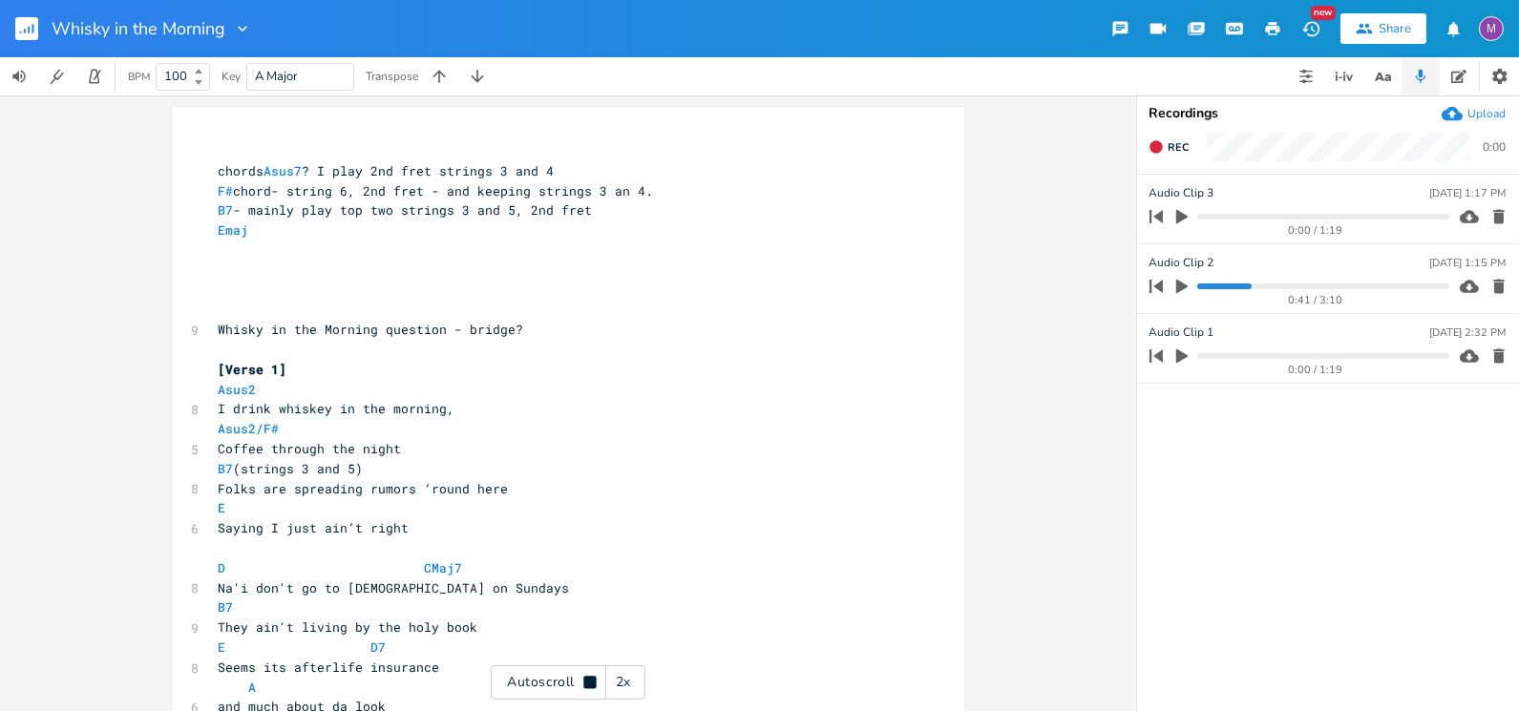
scroll to position [1256, 0]
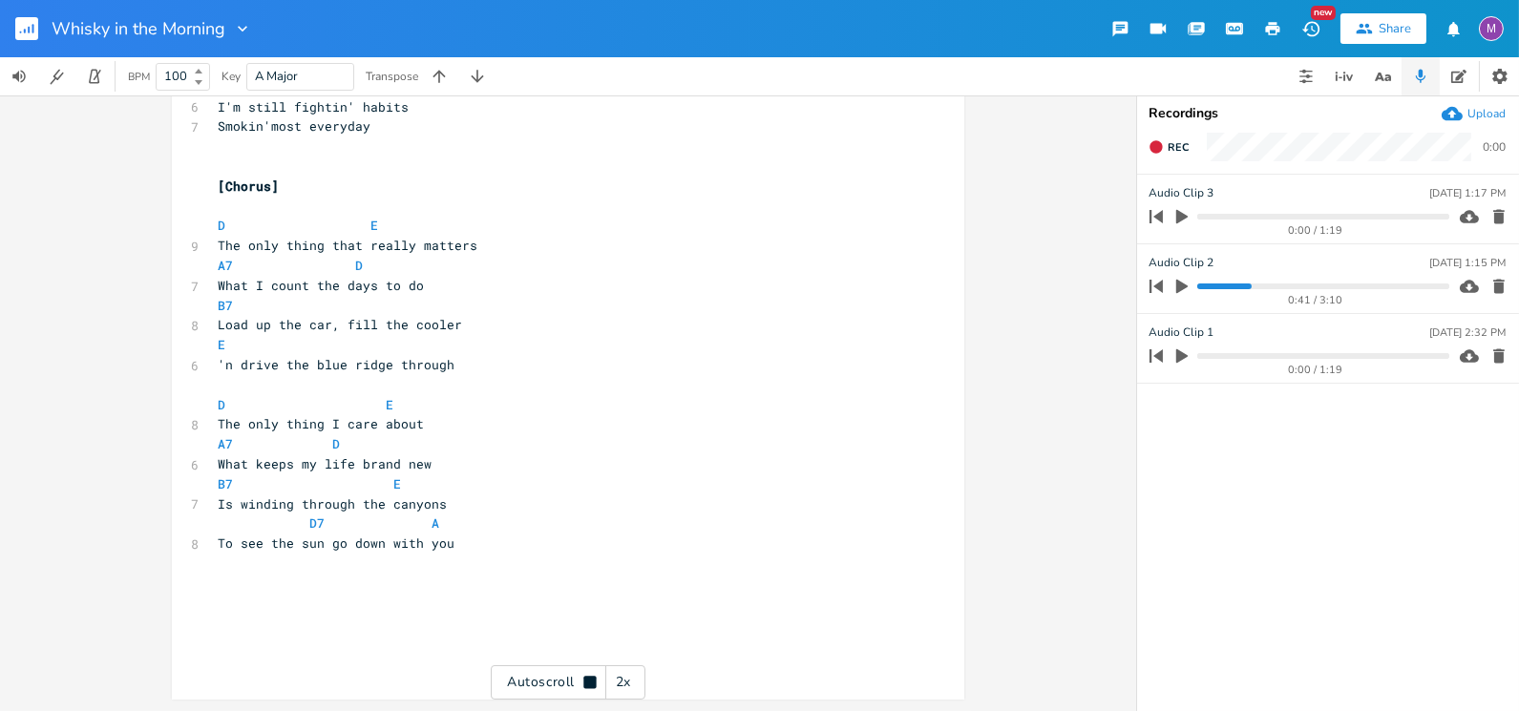
click at [24, 15] on button "button" at bounding box center [34, 29] width 38 height 46
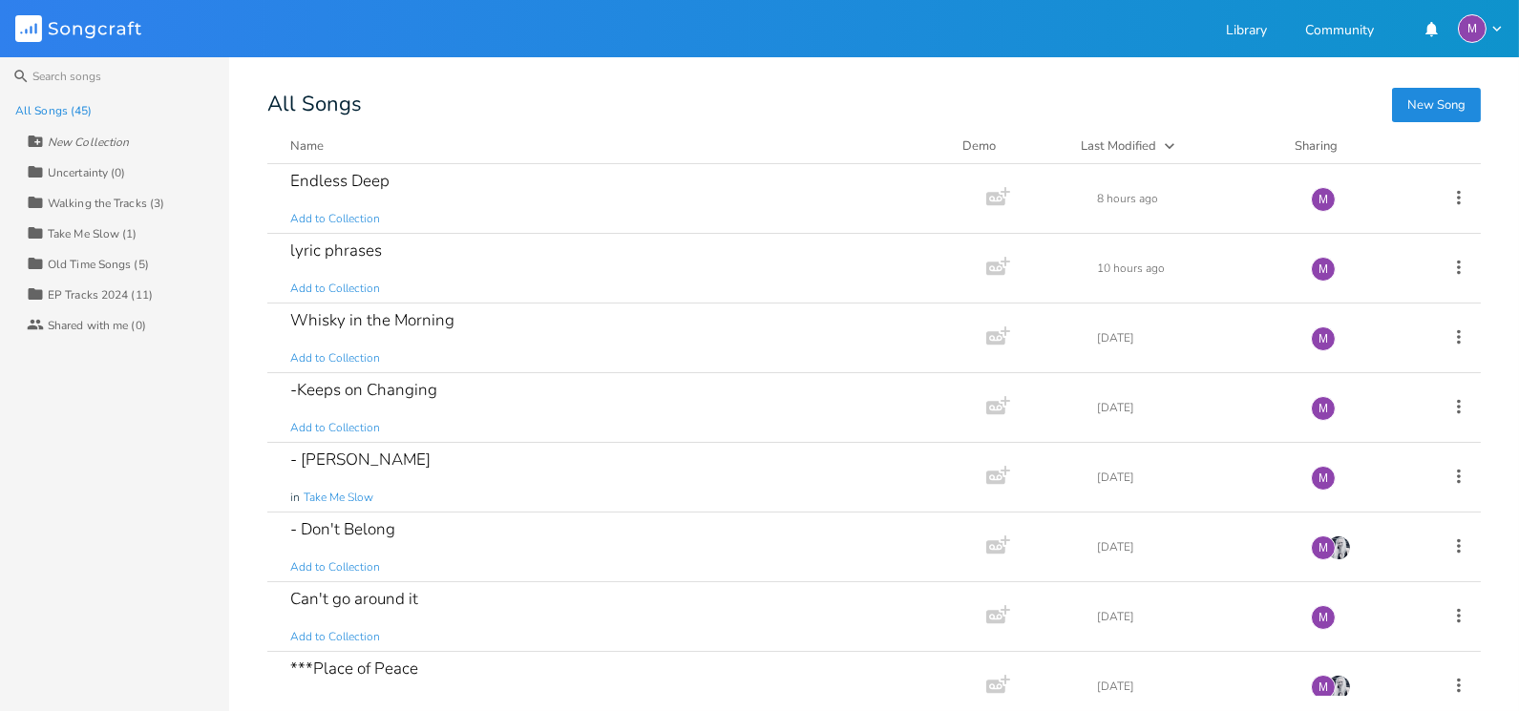
click at [31, 107] on div "All Songs (45)" at bounding box center [53, 110] width 76 height 11
click at [38, 111] on div "All Songs (45)" at bounding box center [53, 110] width 76 height 11
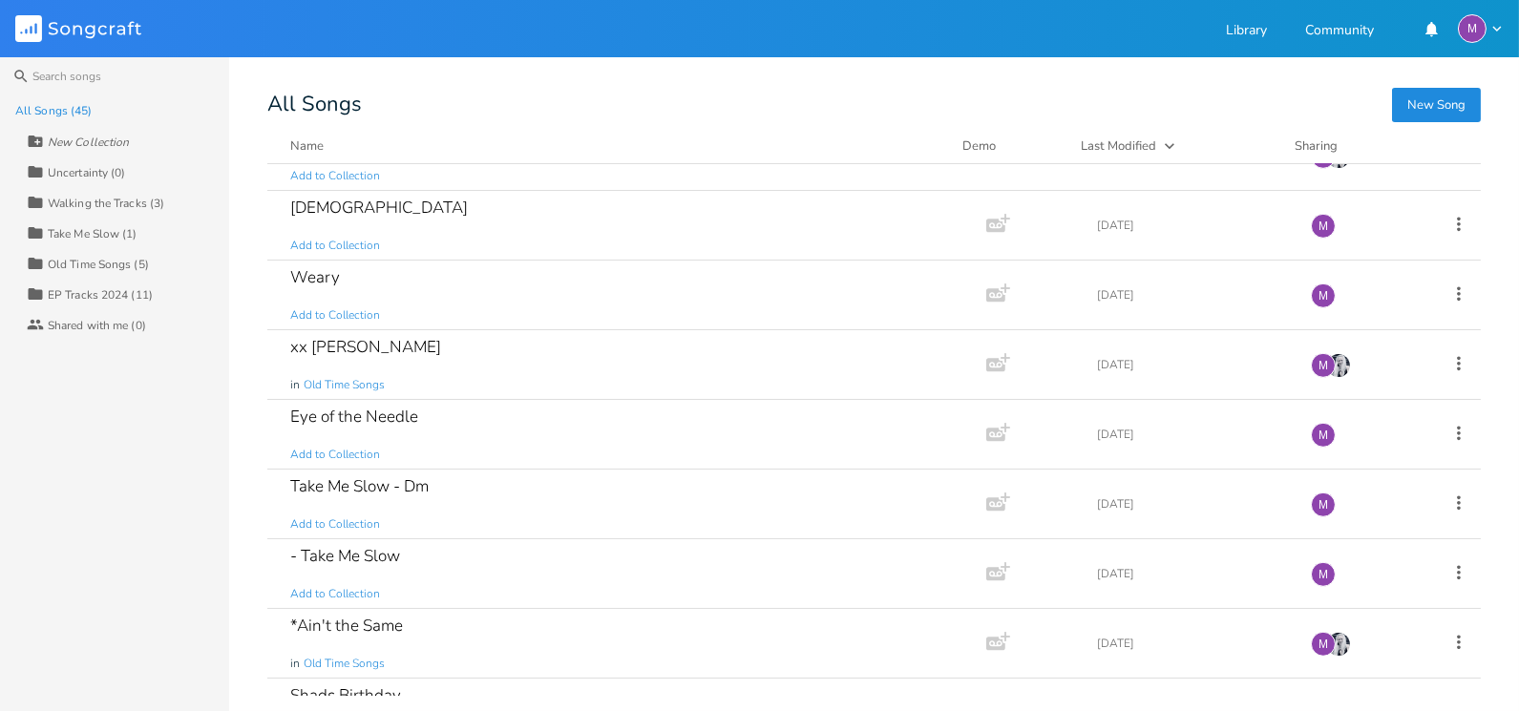
scroll to position [2585, 0]
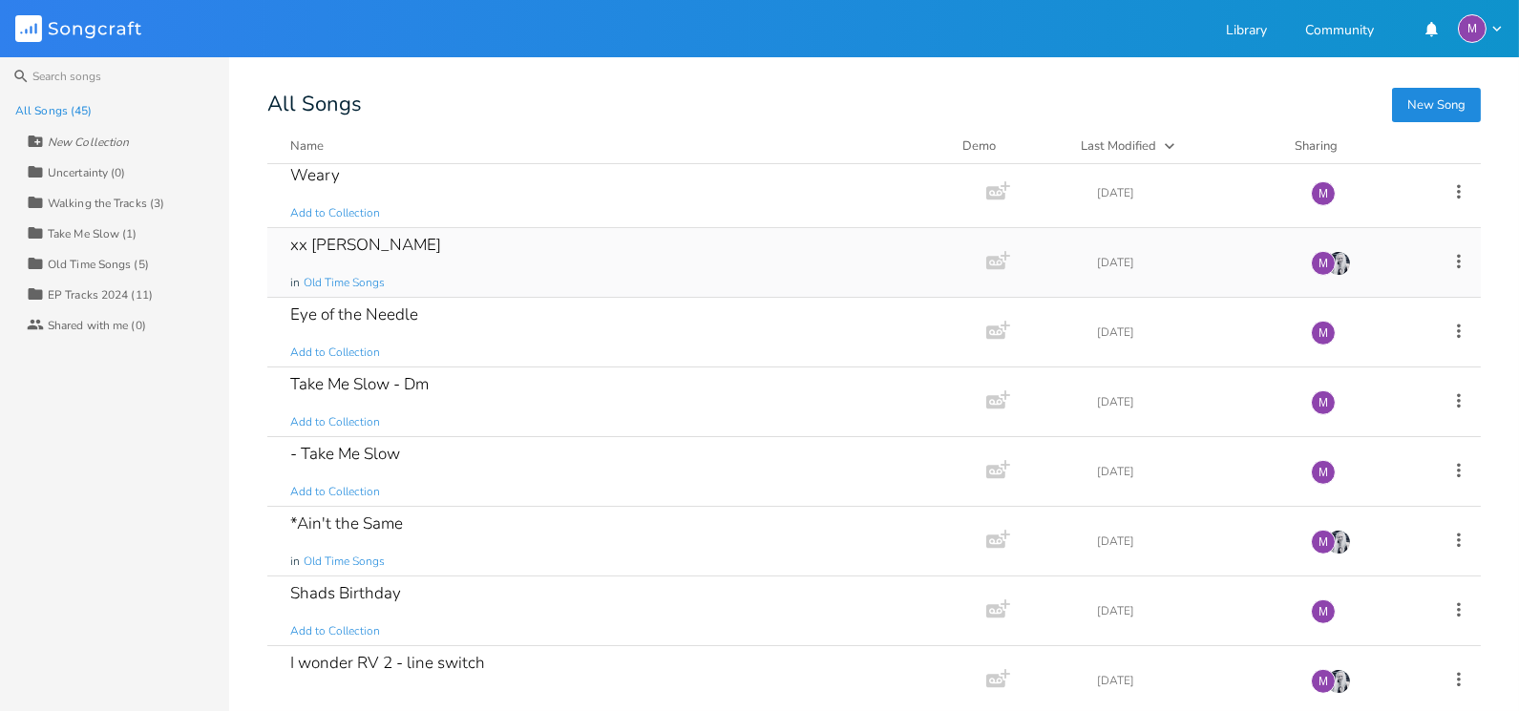
click at [406, 249] on div "xx [PERSON_NAME] in Old Time Songs" at bounding box center [623, 262] width 666 height 69
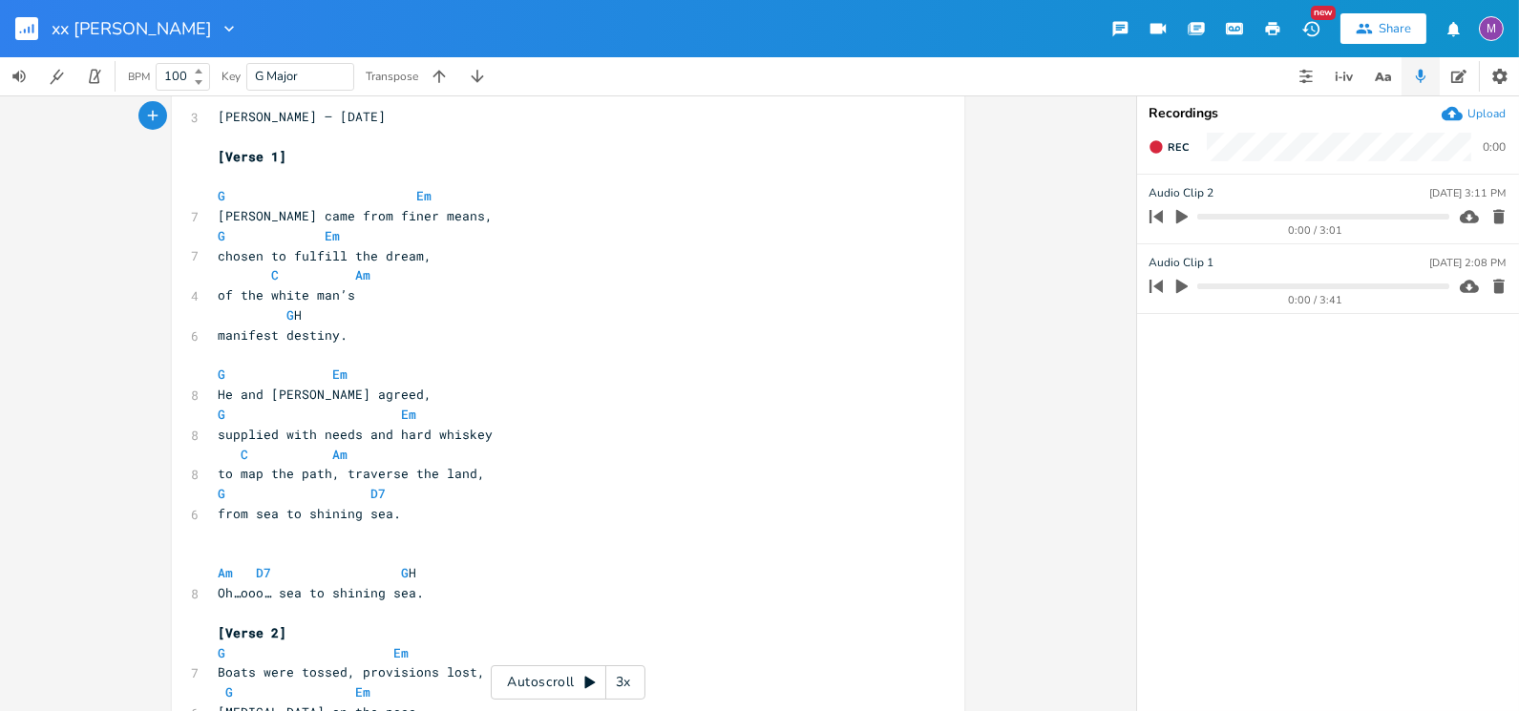
scroll to position [45, 0]
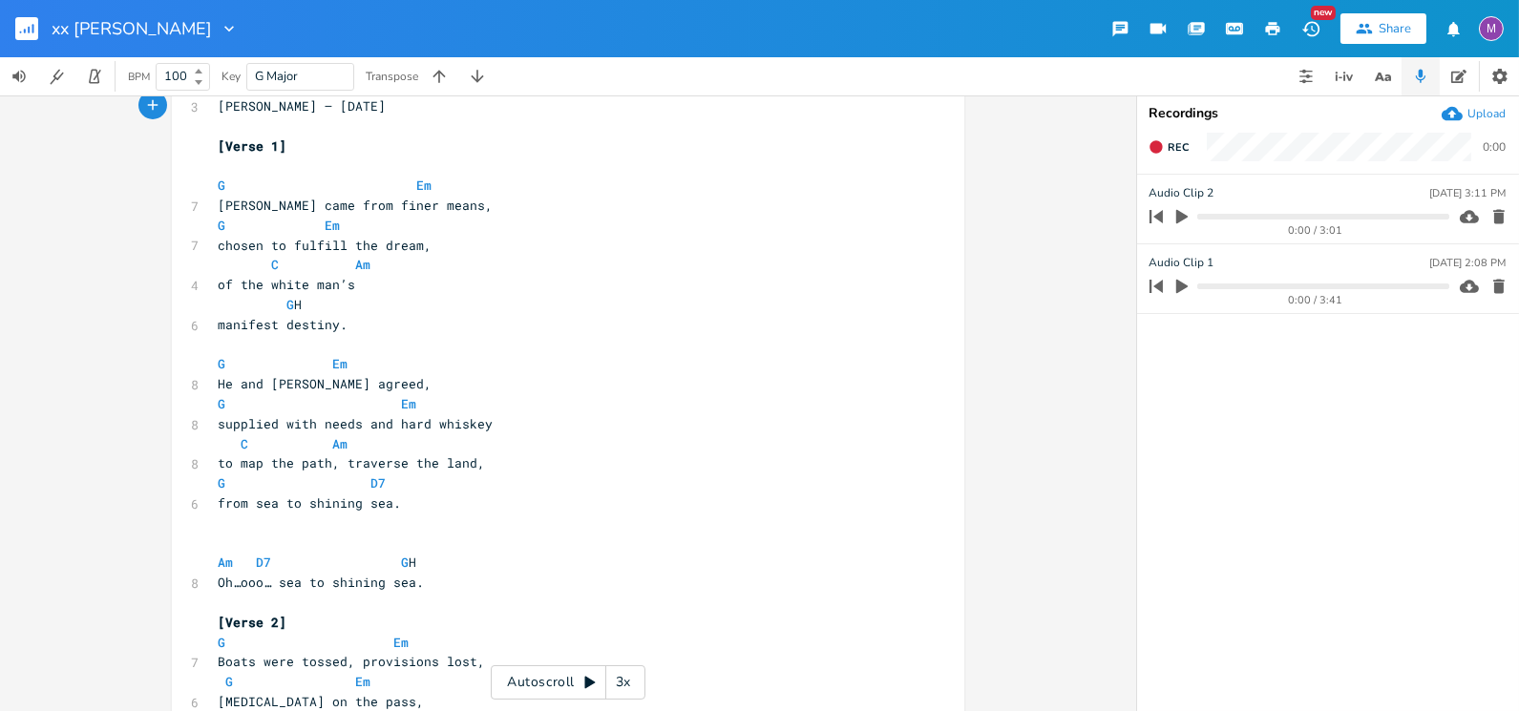
click at [625, 689] on div "3x" at bounding box center [623, 683] width 34 height 34
click at [625, 689] on div "4x" at bounding box center [623, 683] width 34 height 34
click at [625, 689] on div "5x" at bounding box center [623, 683] width 34 height 34
click at [625, 689] on div "1x" at bounding box center [623, 683] width 34 height 34
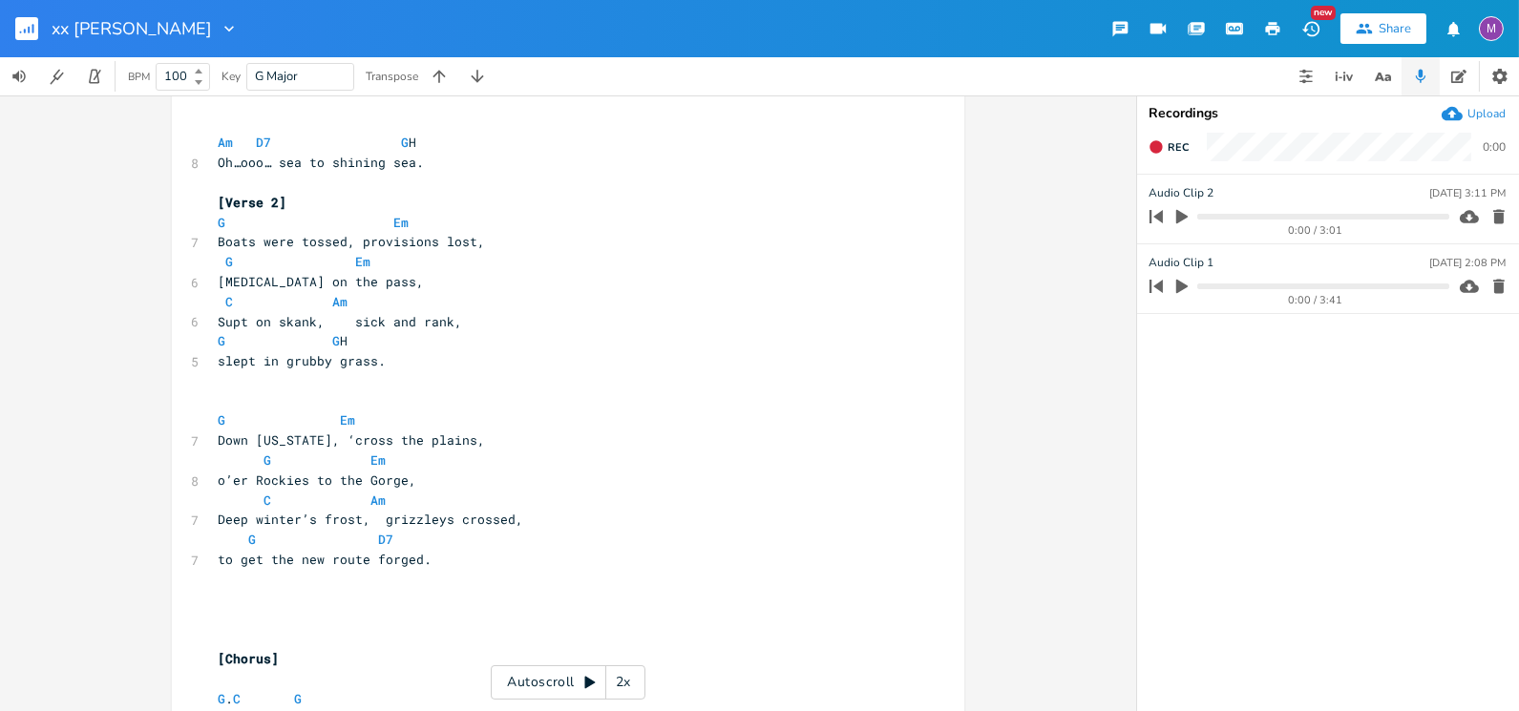
scroll to position [472, 0]
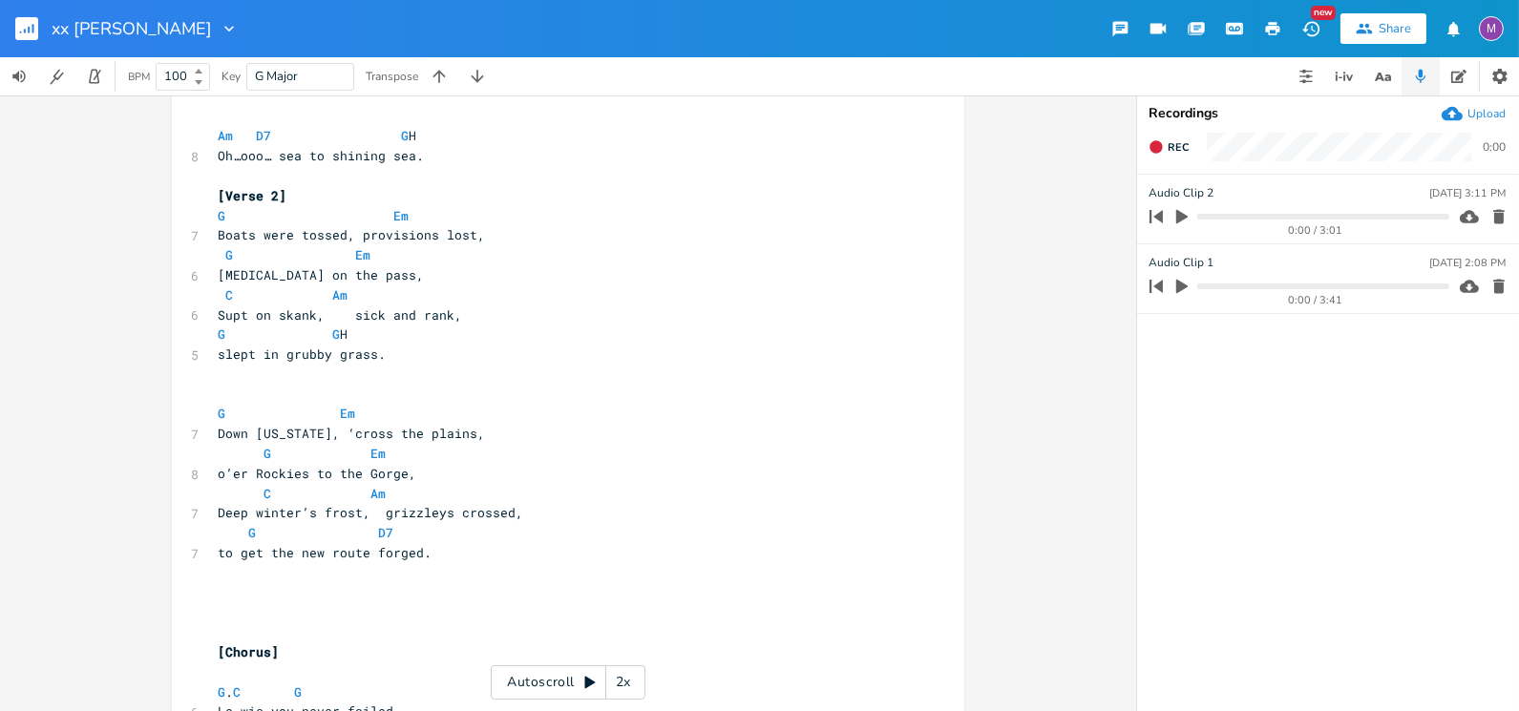
click at [583, 683] on icon at bounding box center [590, 682] width 15 height 15
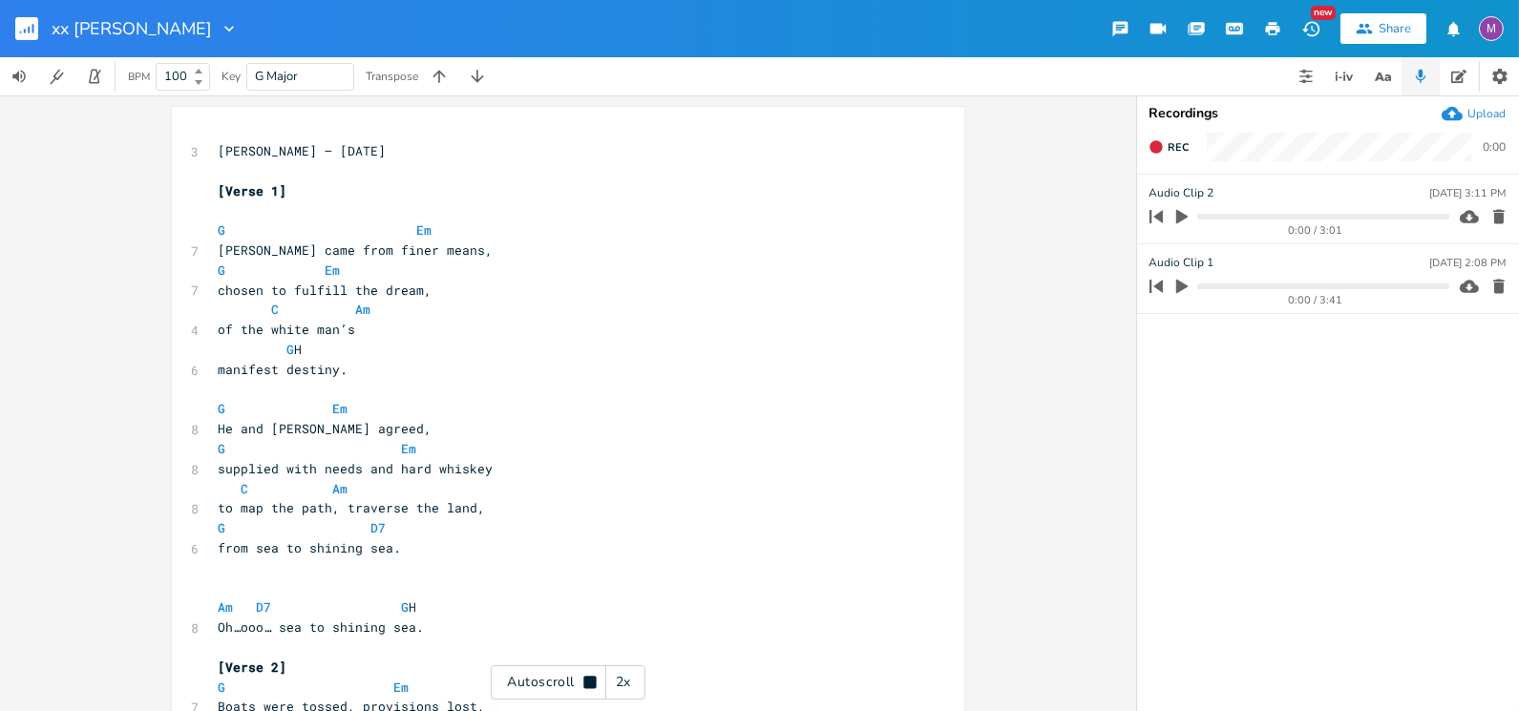
scroll to position [0, 0]
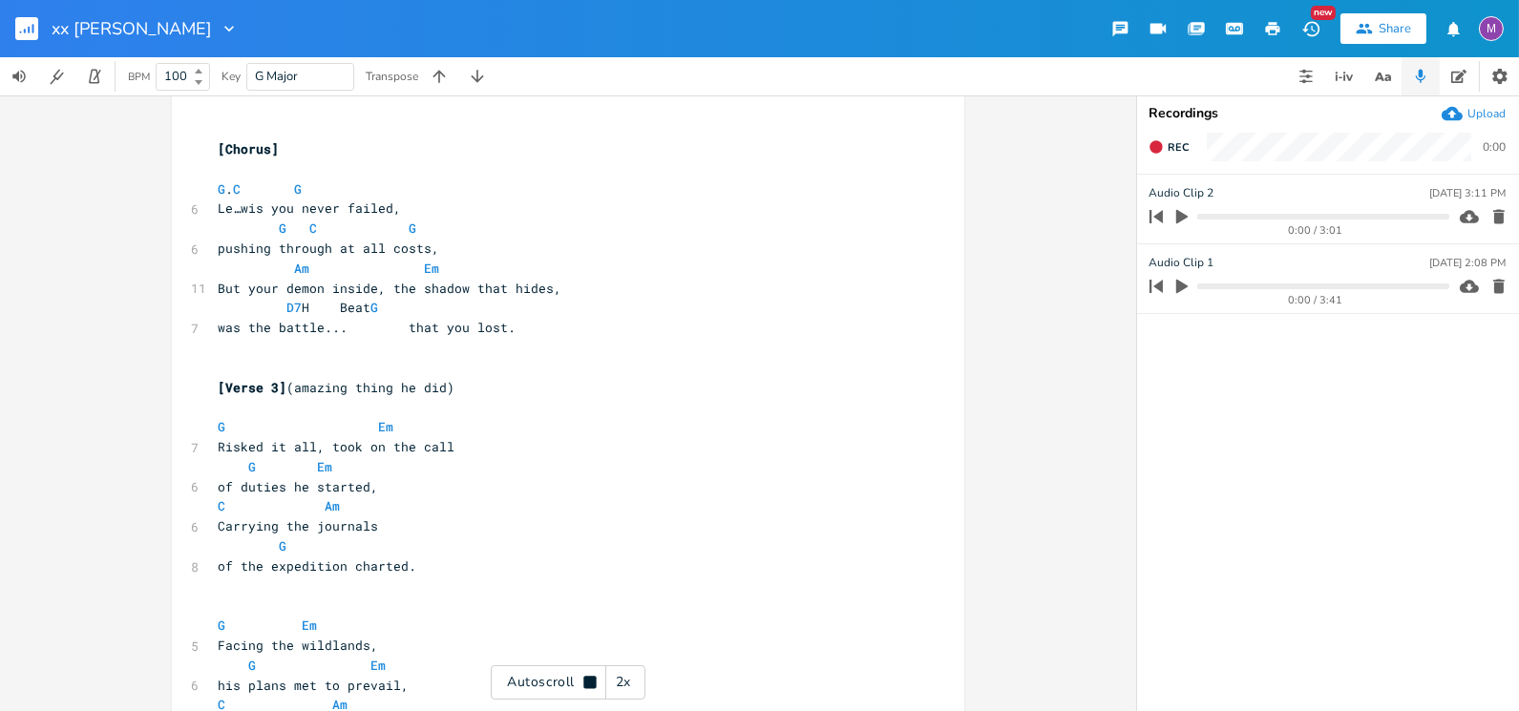
click at [620, 672] on div "2x" at bounding box center [623, 683] width 34 height 34
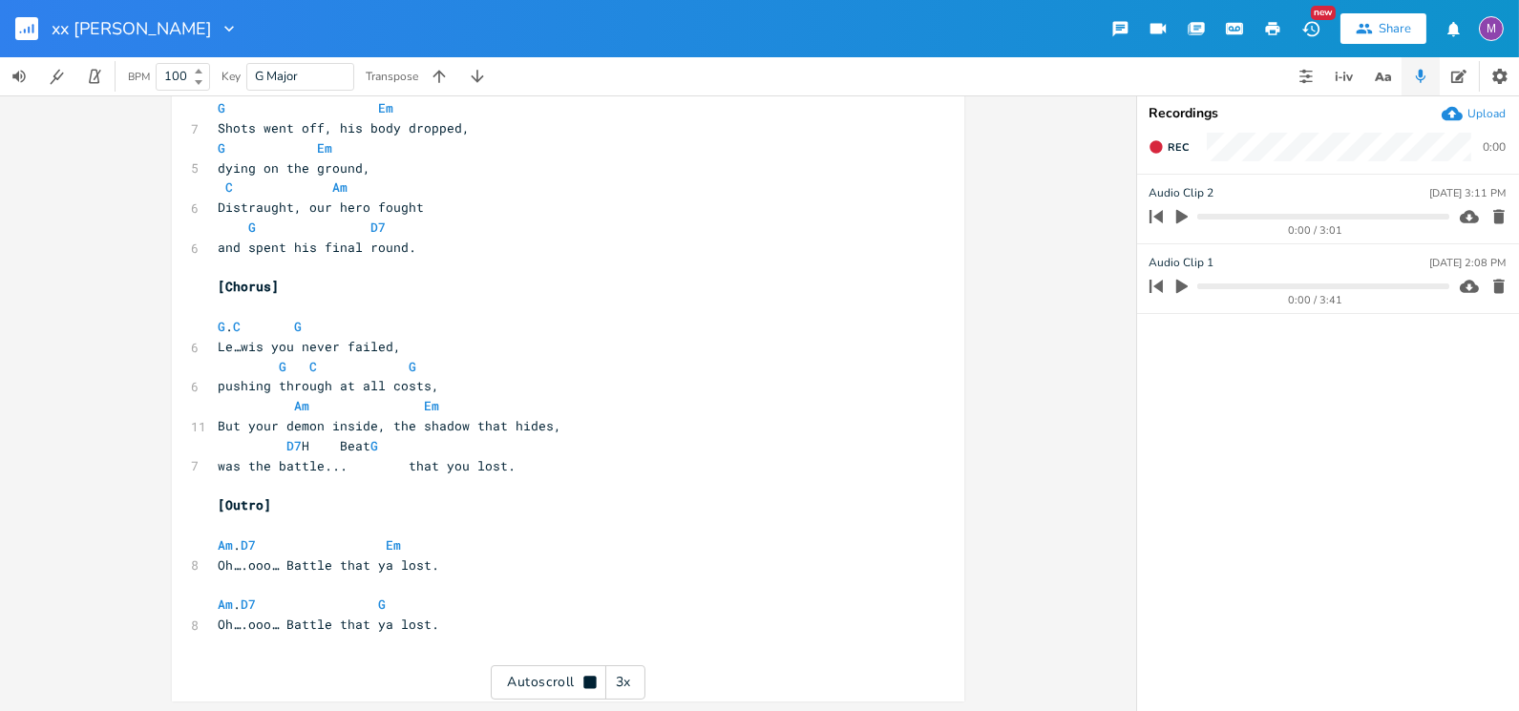
scroll to position [1970, 0]
